Goal: Task Accomplishment & Management: Complete application form

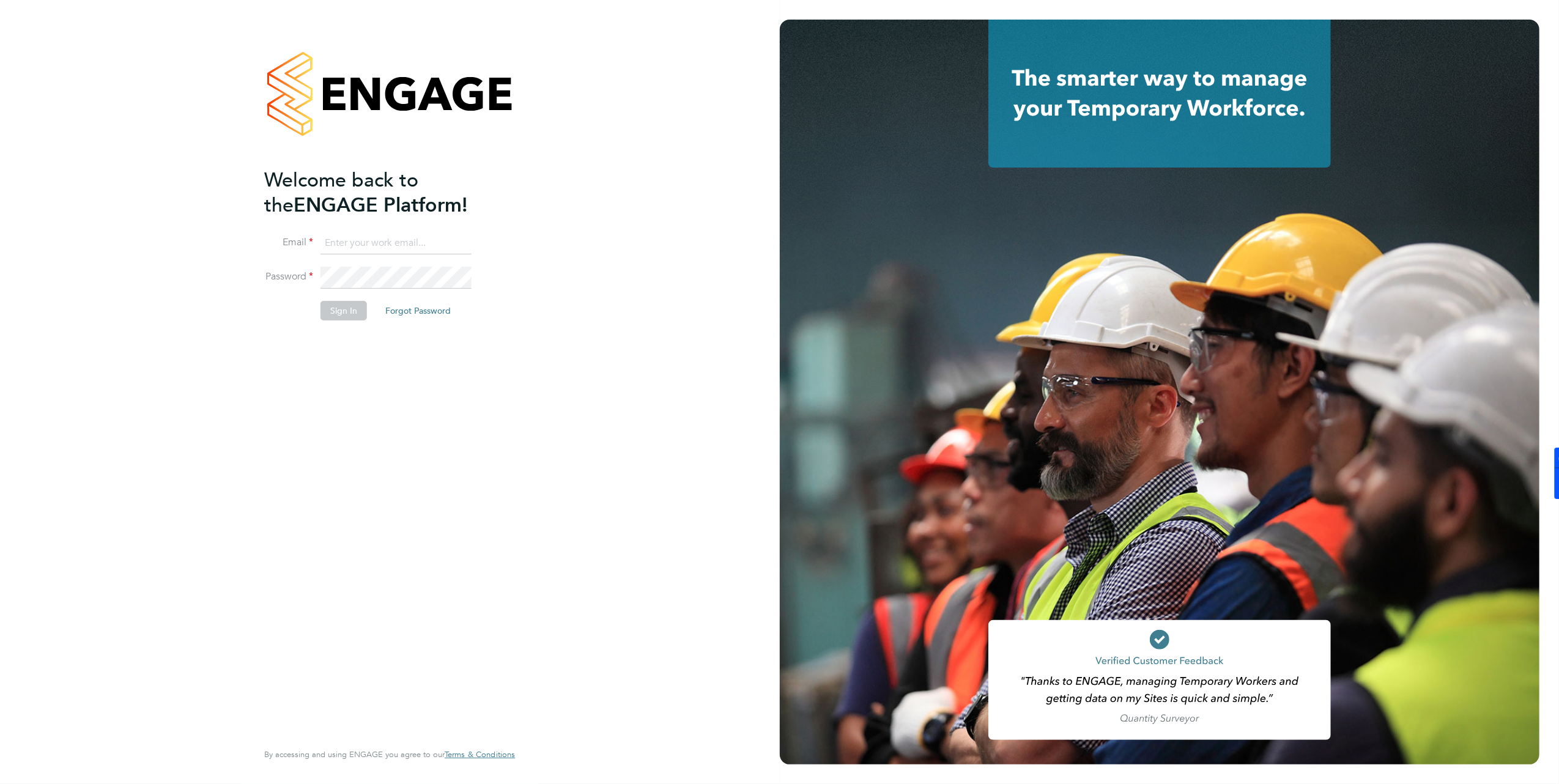
type input "k.smith2@setsquarerecruitment.com"
click at [341, 316] on button "Sign In" at bounding box center [343, 311] width 47 height 19
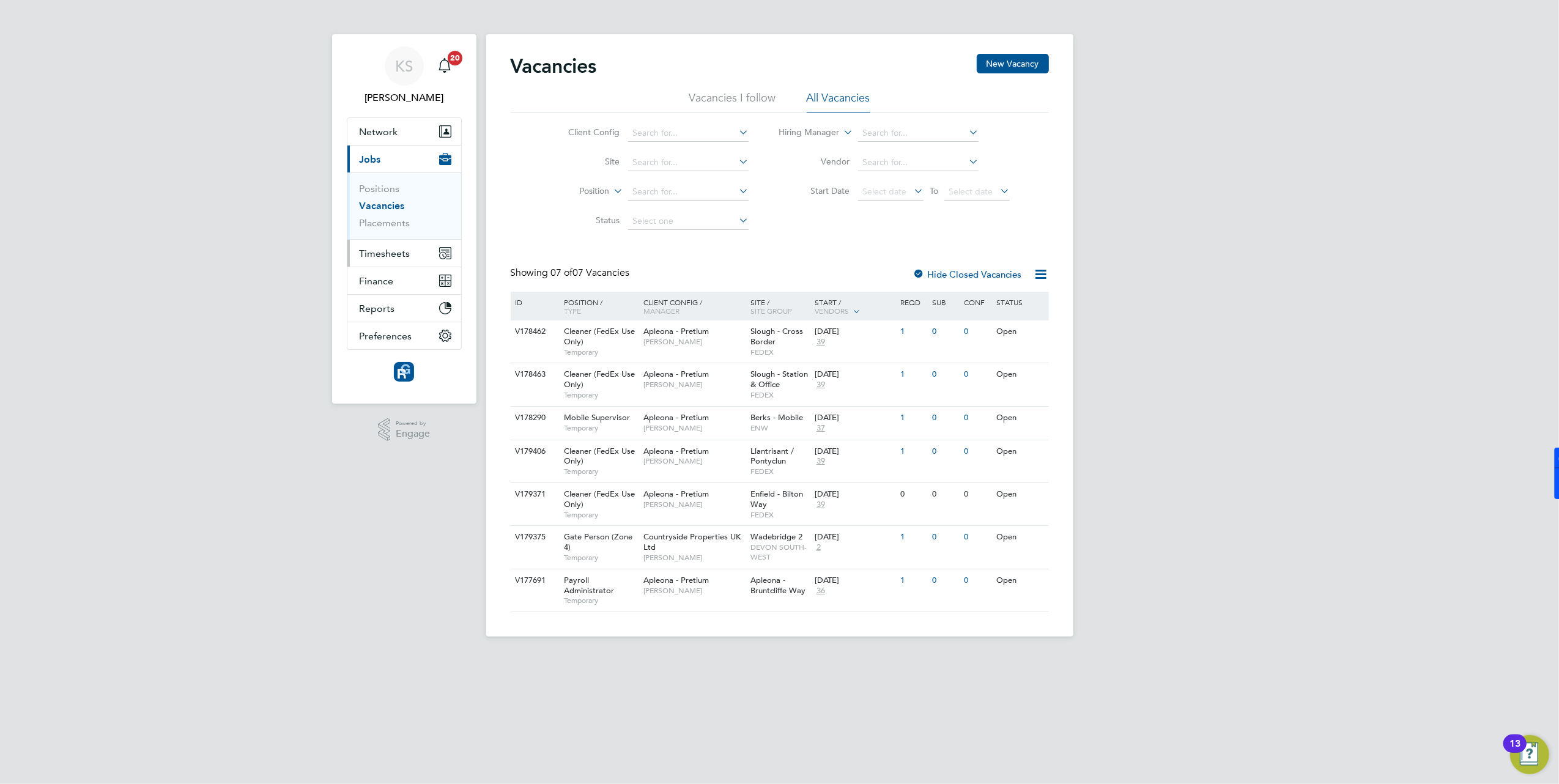
click at [386, 250] on span "Timesheets" at bounding box center [384, 253] width 51 height 11
click at [380, 257] on span "Timesheets" at bounding box center [384, 253] width 51 height 11
click at [392, 210] on ul "Timesheets Expenses" at bounding box center [404, 225] width 114 height 50
click at [394, 215] on link "Timesheets" at bounding box center [384, 216] width 51 height 11
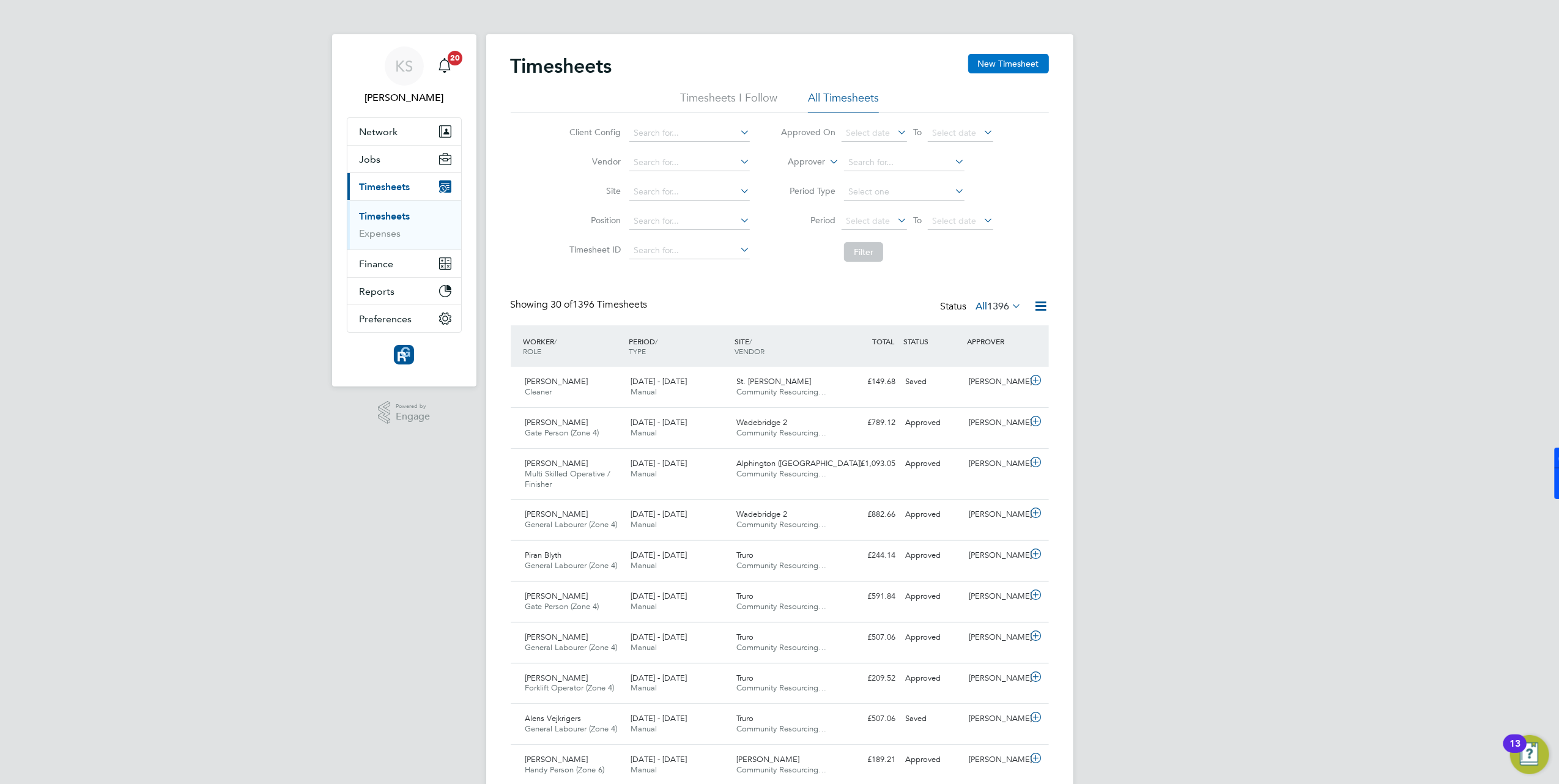
click at [1025, 66] on button "New Timesheet" at bounding box center [1008, 63] width 80 height 19
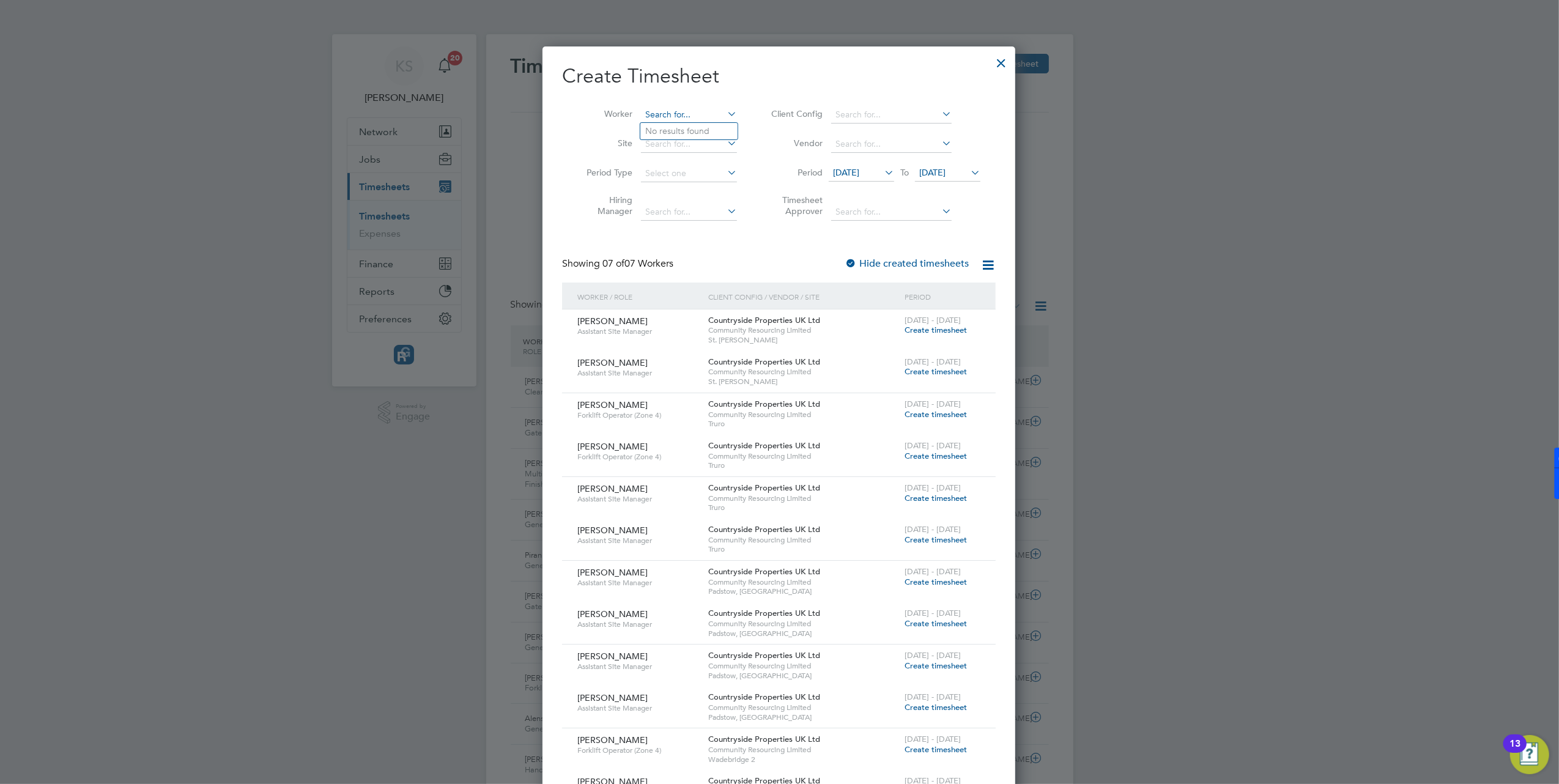
click at [670, 111] on input at bounding box center [689, 115] width 96 height 17
click at [718, 144] on b "Wil" at bounding box center [725, 148] width 13 height 11
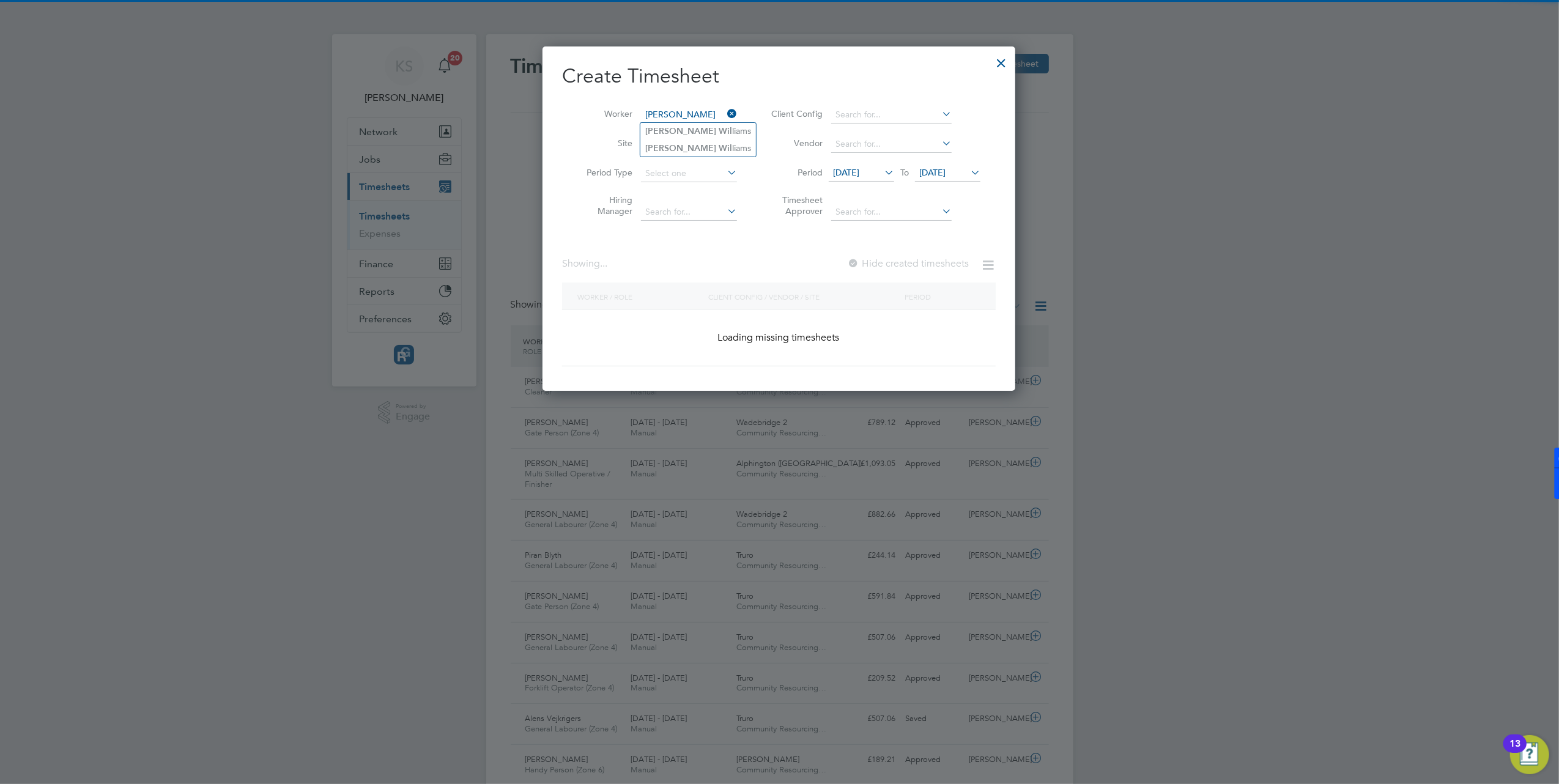
type input "[PERSON_NAME]"
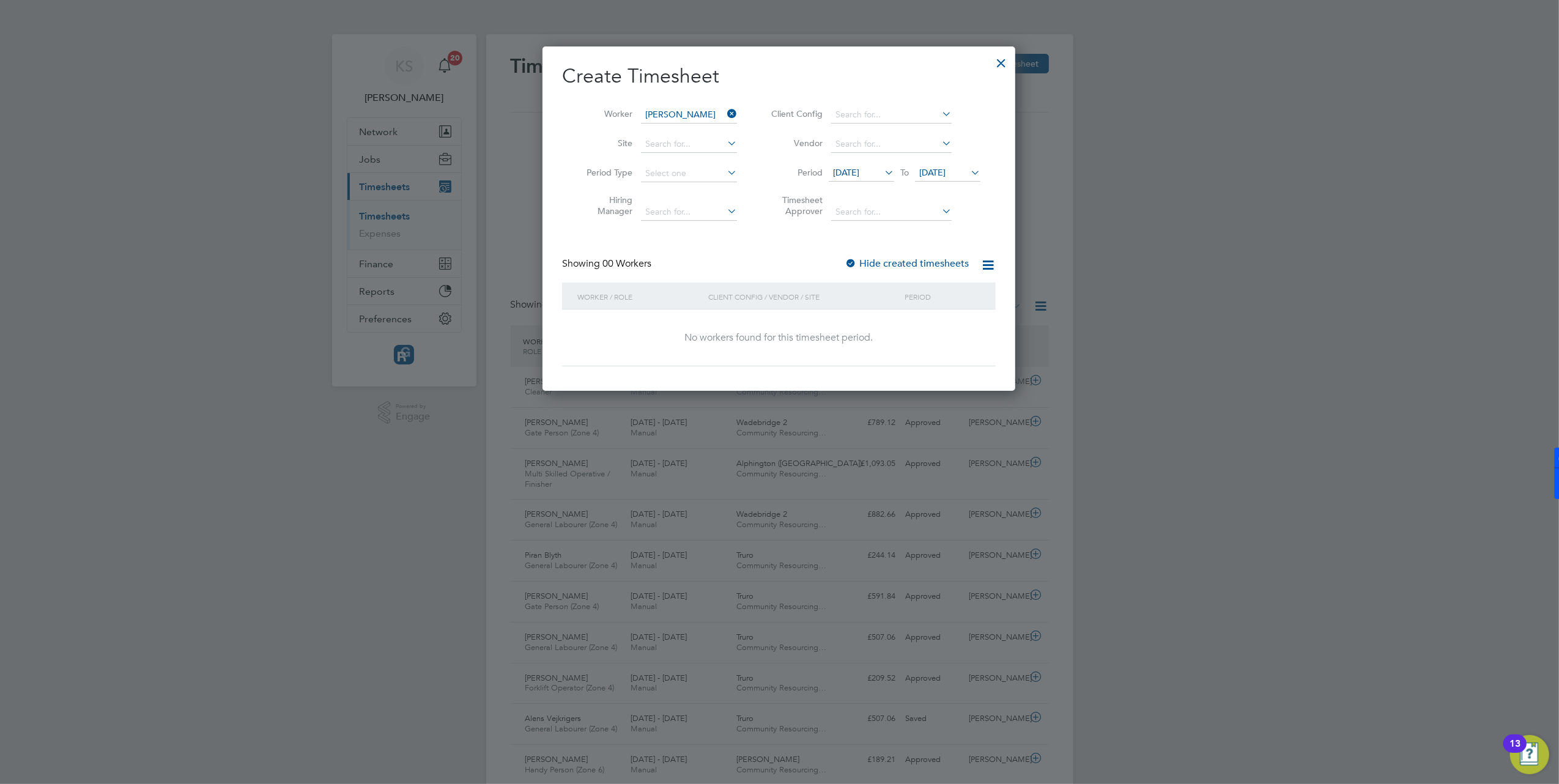
click at [854, 170] on span "[DATE]" at bounding box center [845, 173] width 26 height 11
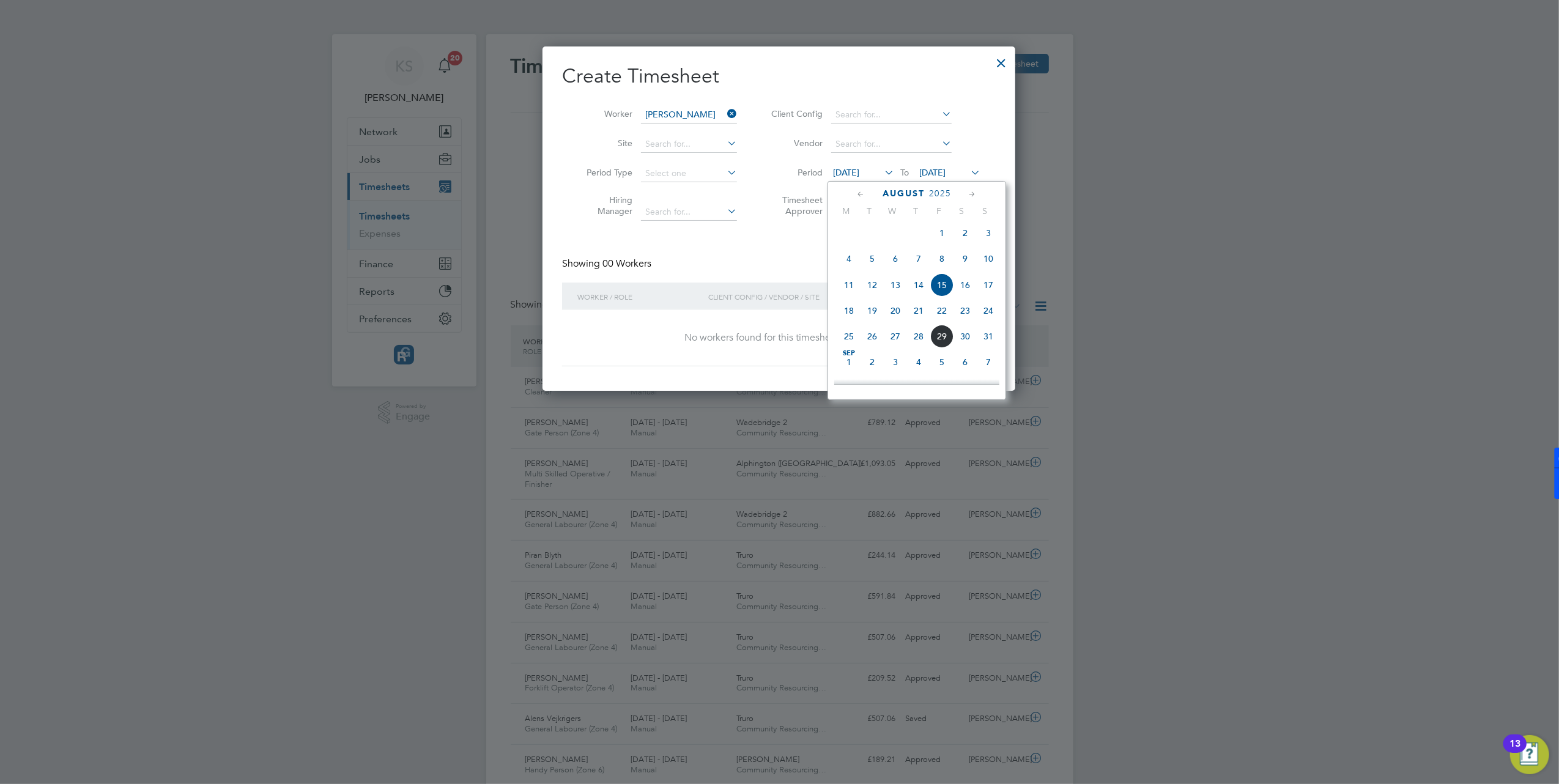
click at [868, 342] on span "26" at bounding box center [872, 337] width 23 height 23
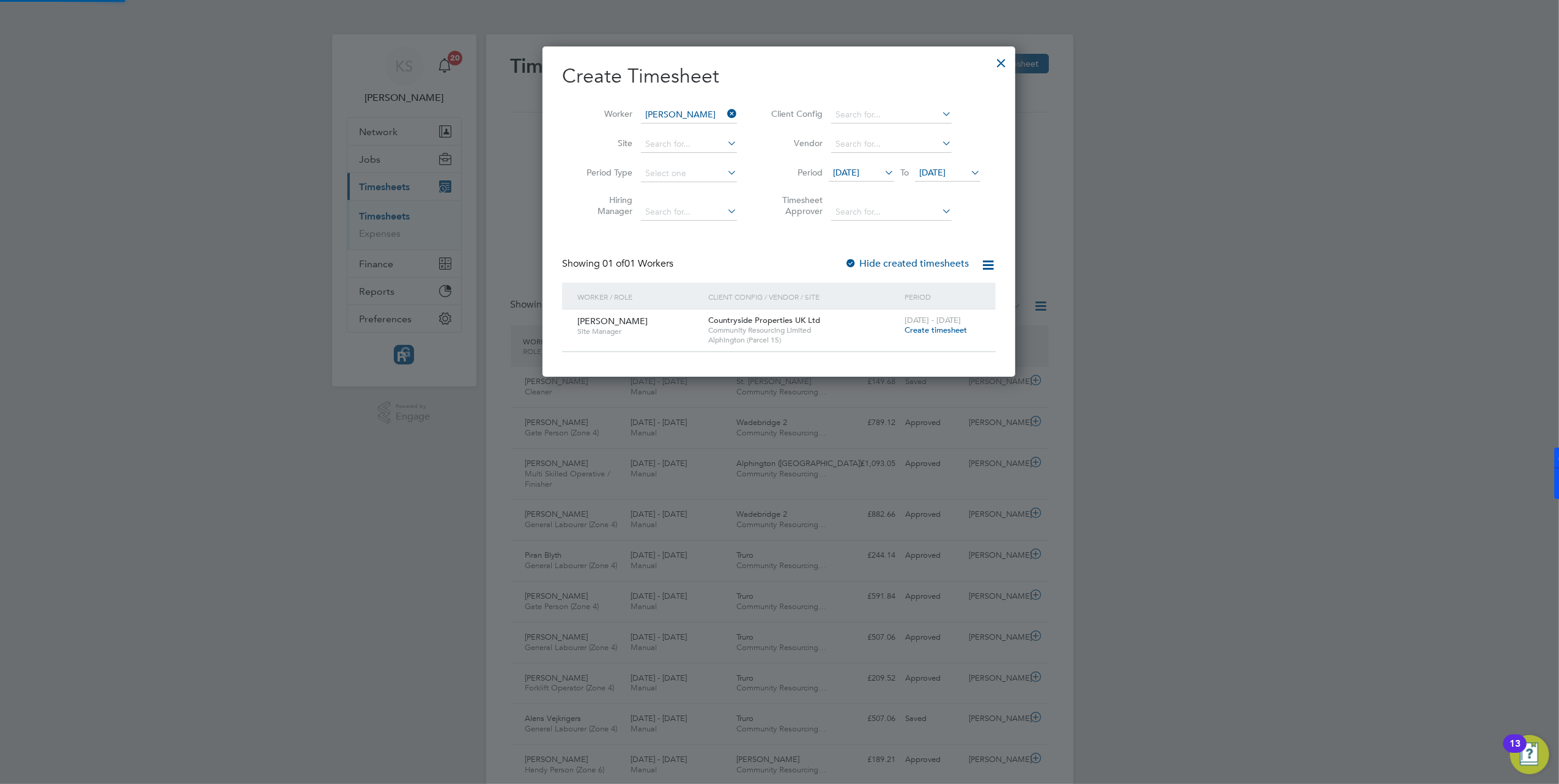
scroll to position [330, 473]
click at [929, 328] on span "Create timesheet" at bounding box center [935, 330] width 62 height 11
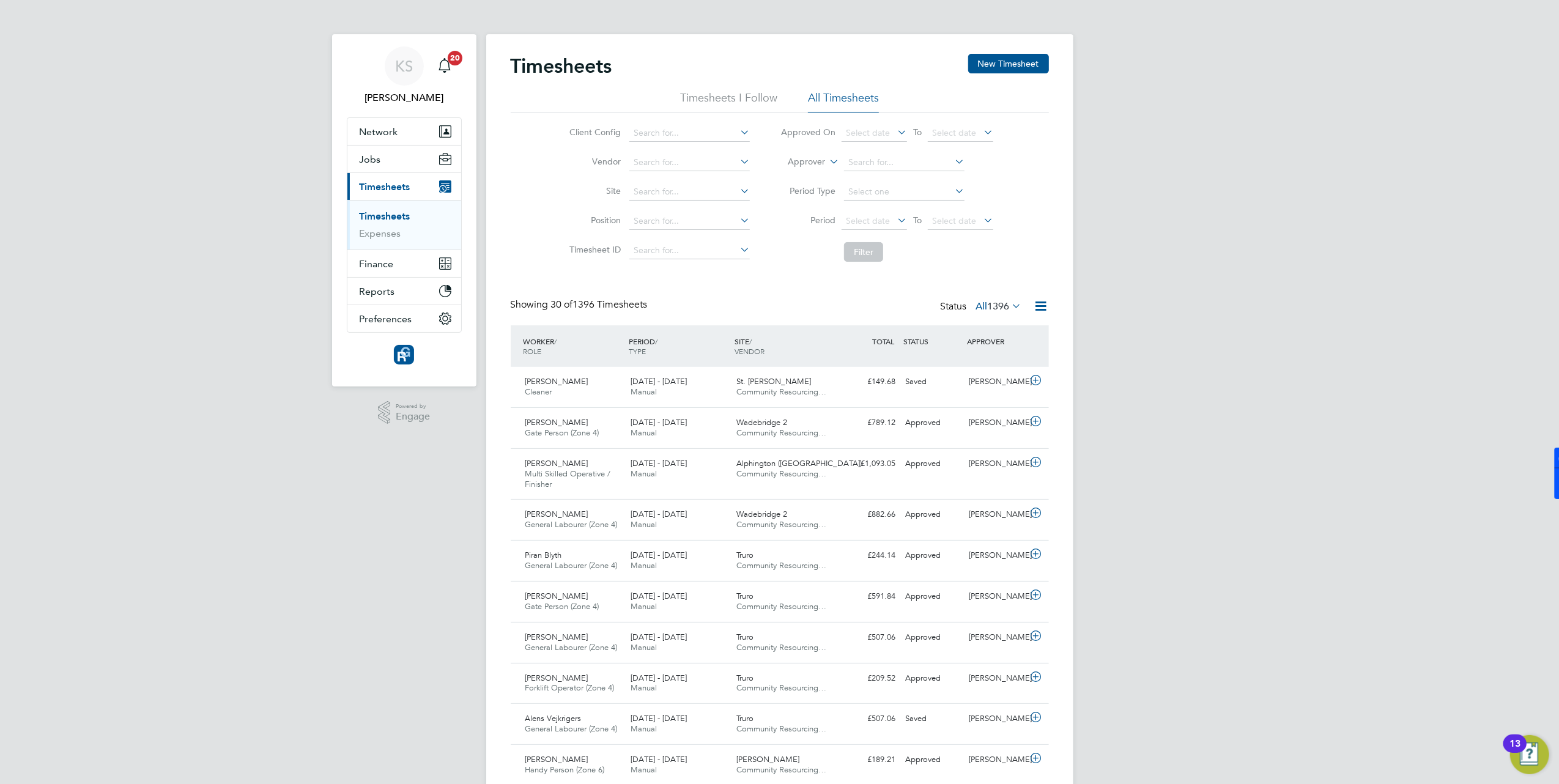
scroll to position [41, 106]
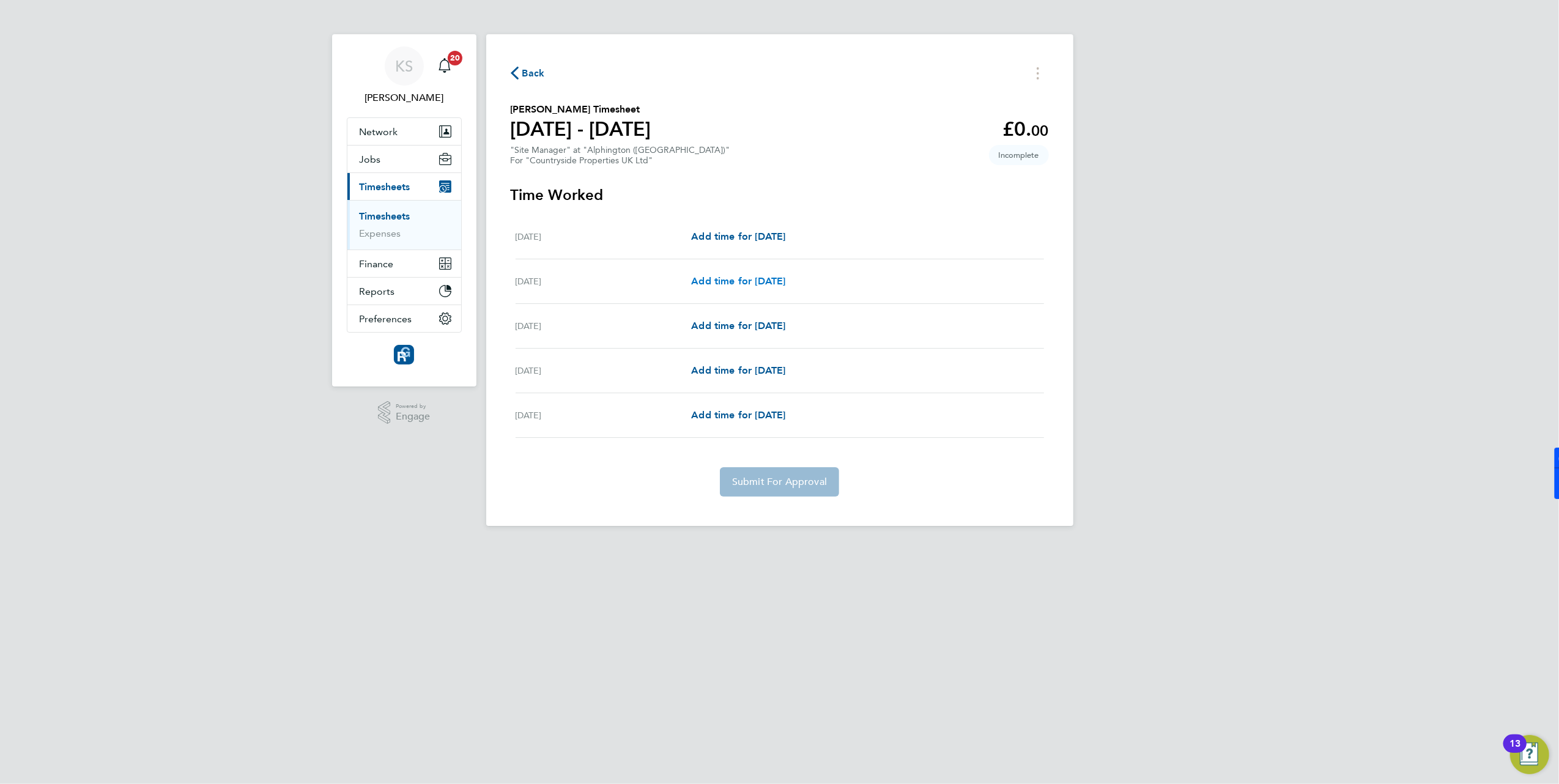
click at [717, 284] on span "Add time for [DATE]" at bounding box center [738, 281] width 94 height 11
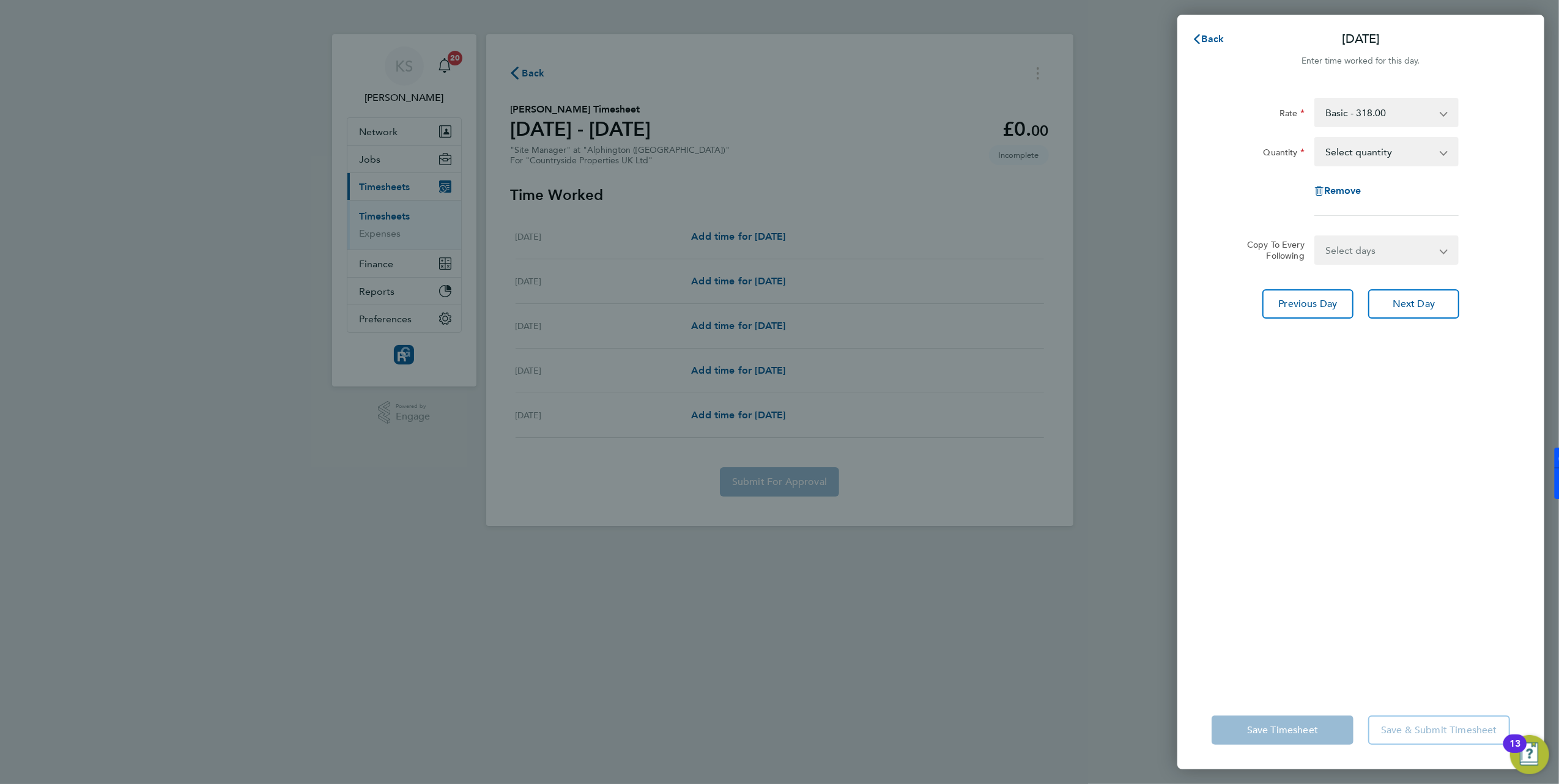
click at [1372, 159] on select "Select quantity 0.5 1" at bounding box center [1378, 152] width 127 height 27
select select "1"
click at [1315, 139] on select "Select quantity 0.5 1" at bounding box center [1378, 152] width 127 height 27
click at [1336, 252] on select "Select days Day [DATE] [DATE] [DATE]" at bounding box center [1379, 250] width 128 height 27
select select "DAY"
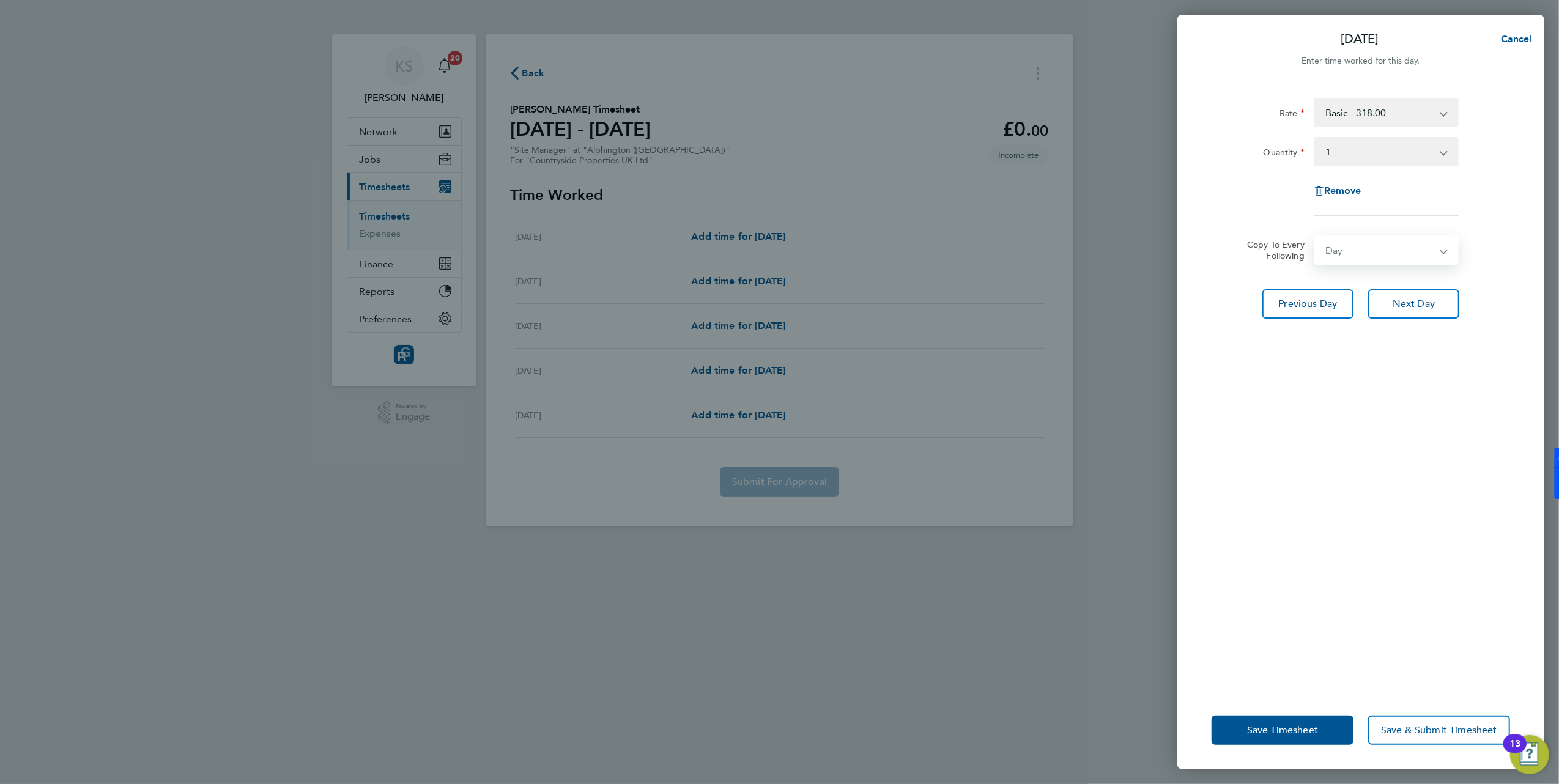
click at [1315, 236] on select "Select days Day [DATE] [DATE] [DATE]" at bounding box center [1379, 250] width 128 height 27
select select "[DATE]"
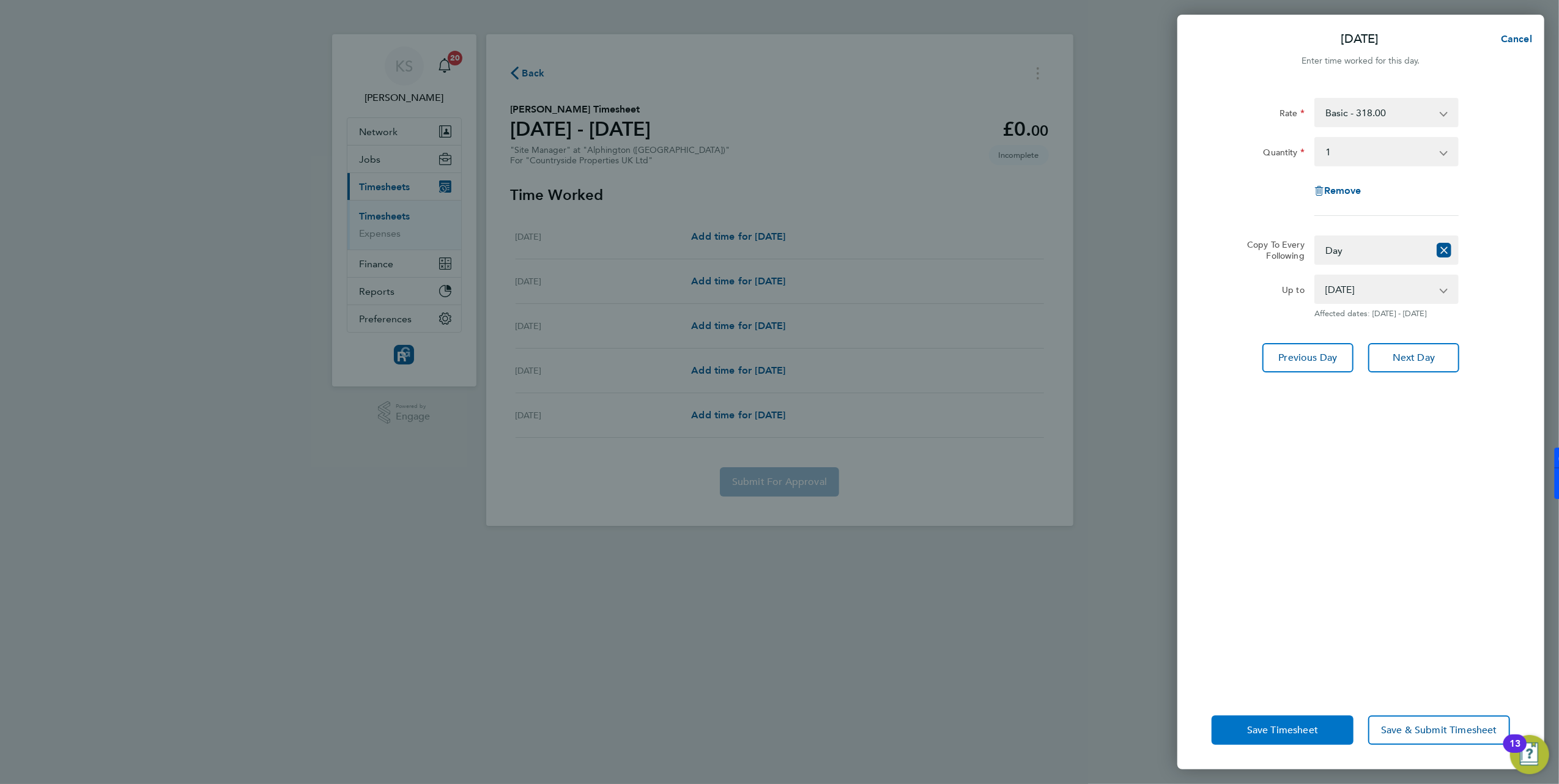
click at [1255, 737] on button "Save Timesheet" at bounding box center [1283, 730] width 142 height 30
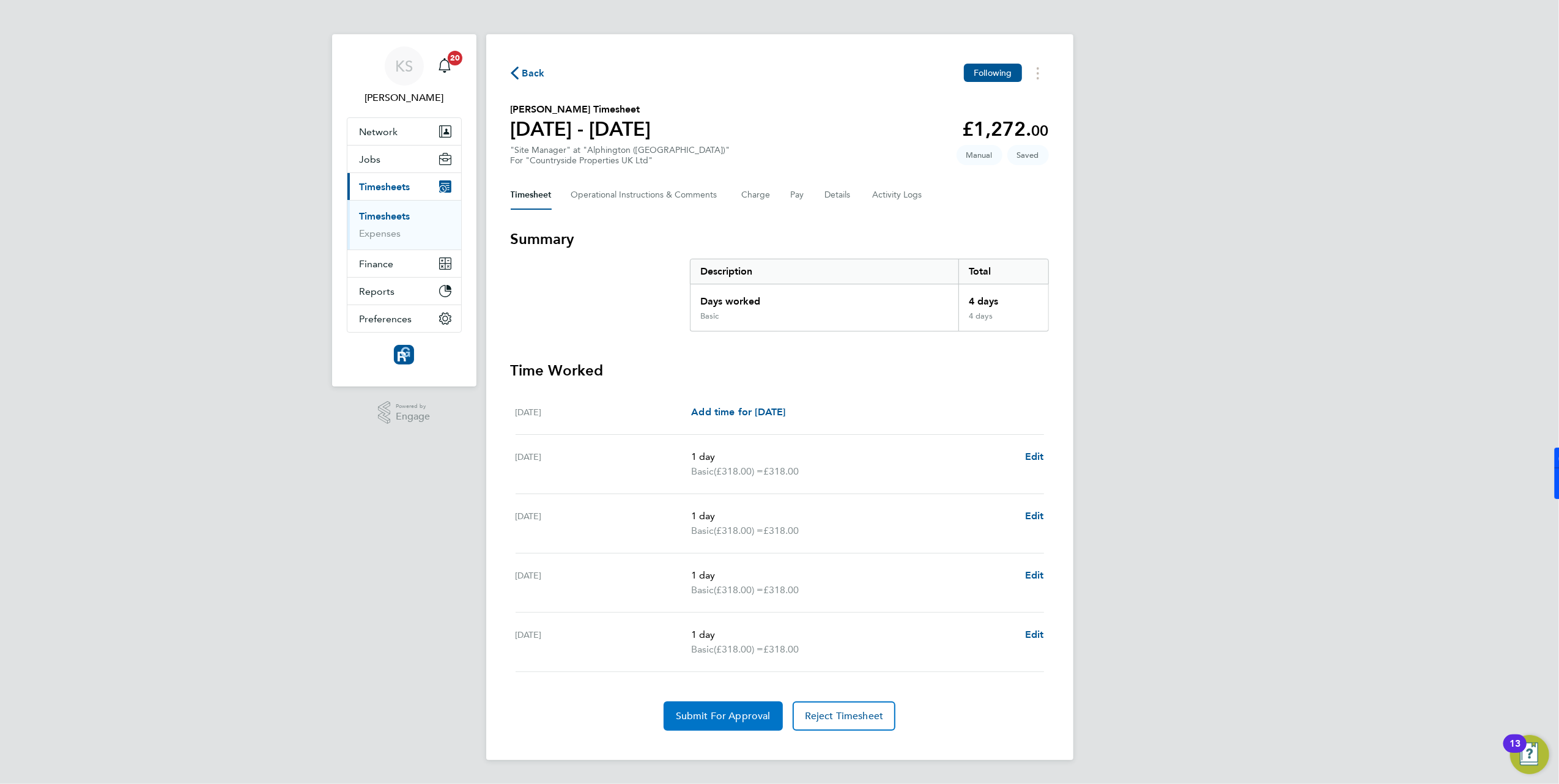
click at [734, 720] on span "Submit For Approval" at bounding box center [723, 715] width 95 height 12
